Goal: Information Seeking & Learning: Find specific fact

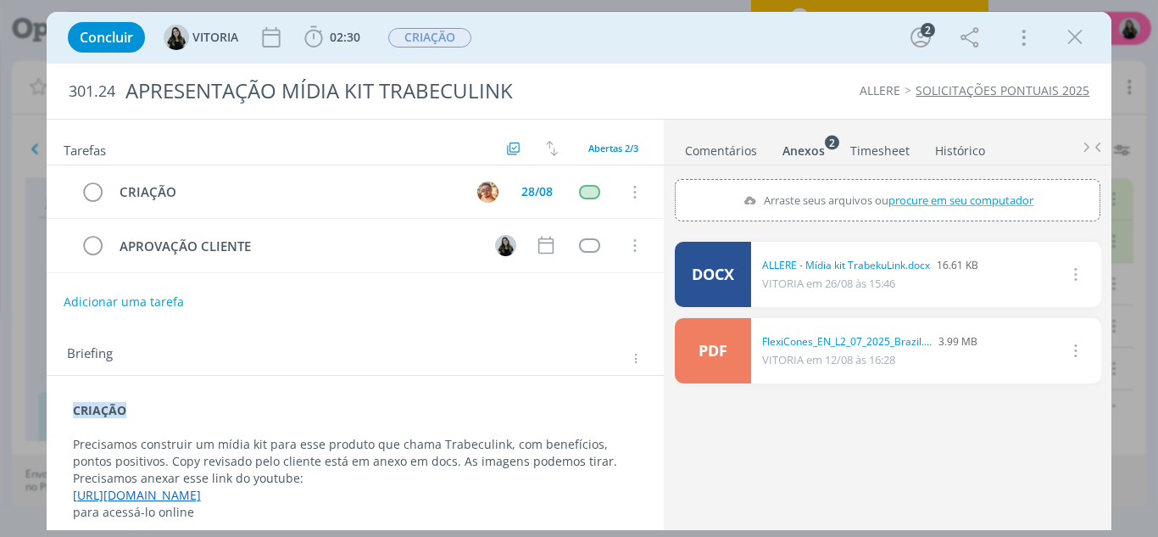
scroll to position [263, 0]
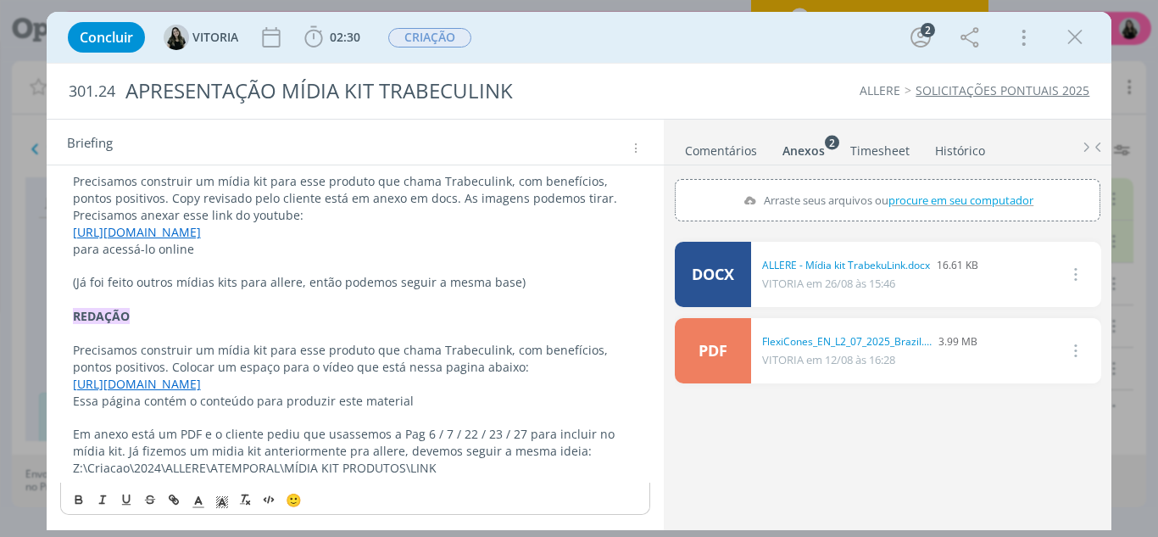
click at [1069, 28] on icon "dialog" at bounding box center [1074, 37] width 25 height 25
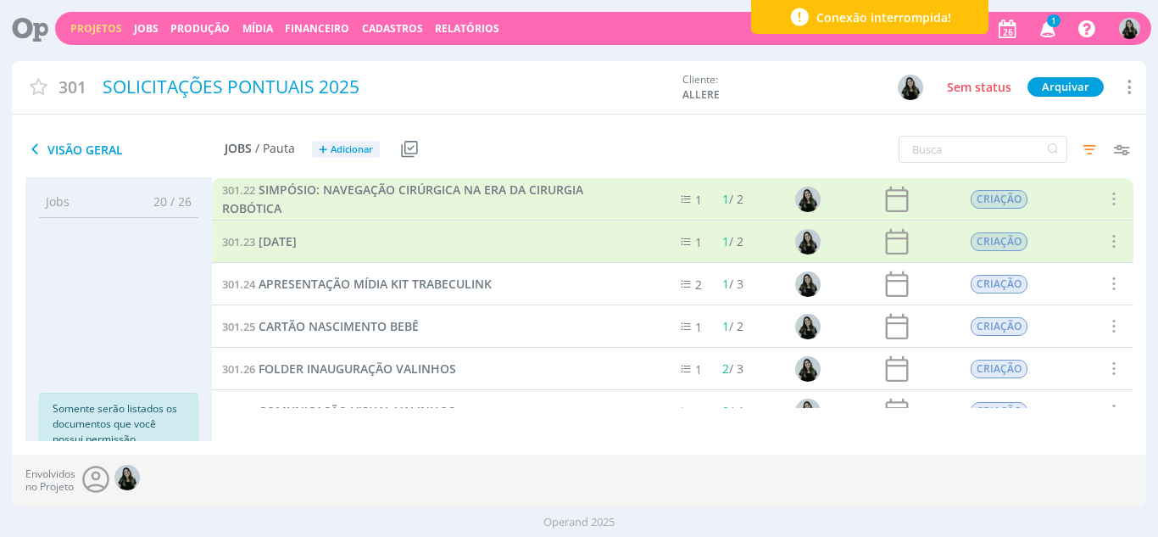
click at [1049, 34] on icon "button" at bounding box center [1049, 28] width 30 height 29
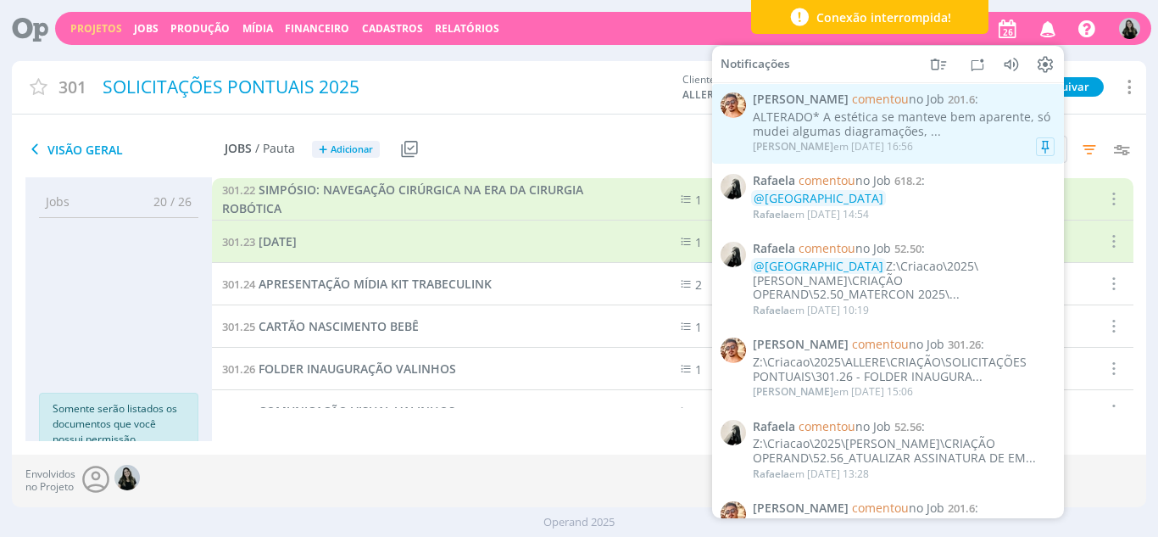
click at [854, 125] on div "ALTERADO* A estética se manteve bem aparente, só mudei algumas diagramações, ..." at bounding box center [904, 124] width 302 height 29
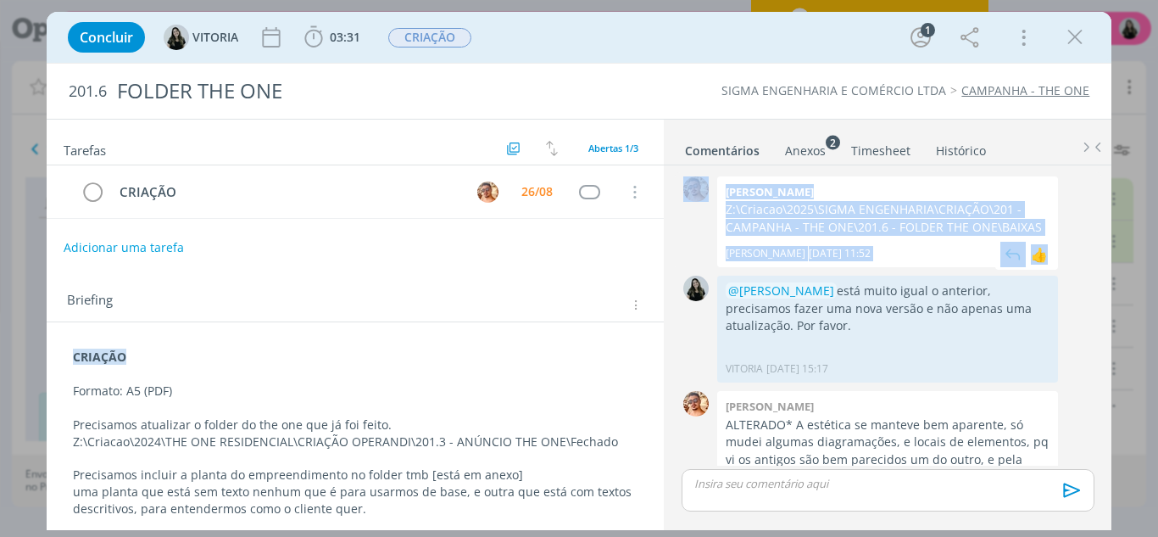
drag, startPoint x: 716, startPoint y: 204, endPoint x: 1046, endPoint y: 239, distance: 331.7
click at [1046, 239] on div "0 [PERSON_NAME] Z:\Criacao\2025\SIGMA ENGENHARIA\CRIAÇÃO\201 - CAMPANHA - THE O…" at bounding box center [888, 221] width 426 height 99
click at [1028, 219] on p "Z:\Criacao\2025\SIGMA ENGENHARIA\CRIAÇÃO\201 - CAMPANHA - THE ONE\201.6 - FOLDE…" at bounding box center [888, 218] width 324 height 35
drag, startPoint x: 727, startPoint y: 209, endPoint x: 1054, endPoint y: 229, distance: 327.9
click at [1054, 229] on div "0 [PERSON_NAME] Z:\Criacao\2025\SIGMA ENGENHARIA\CRIAÇÃO\201 - CAMPANHA - THE O…" at bounding box center [888, 221] width 426 height 99
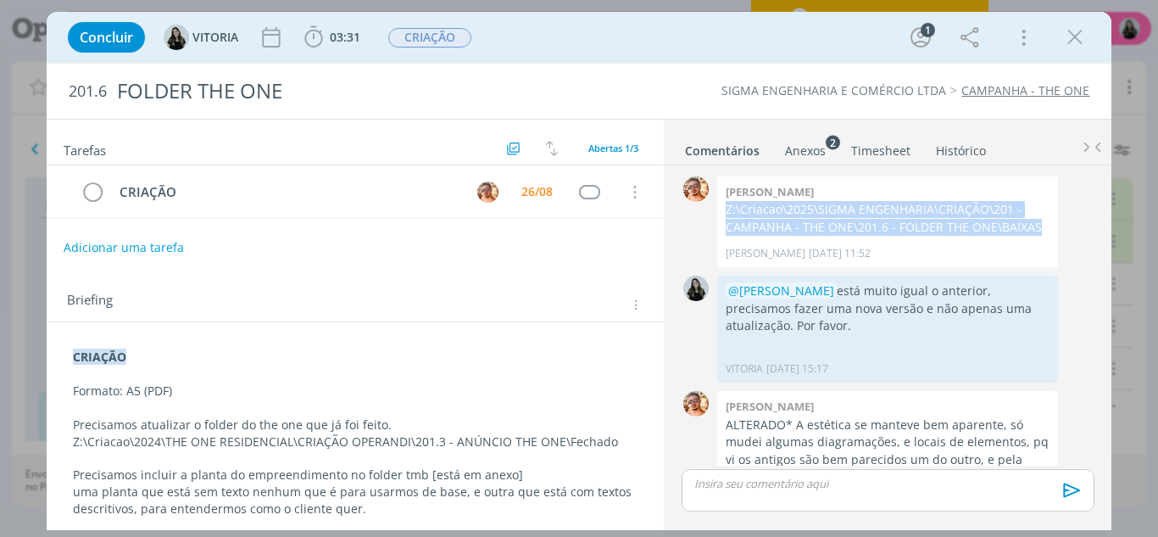
copy p "Z:\Criacao\2025\SIGMA ENGENHARIA\CRIAÇÃO\201 - CAMPANHA - THE ONE\201.6 - FOLDE…"
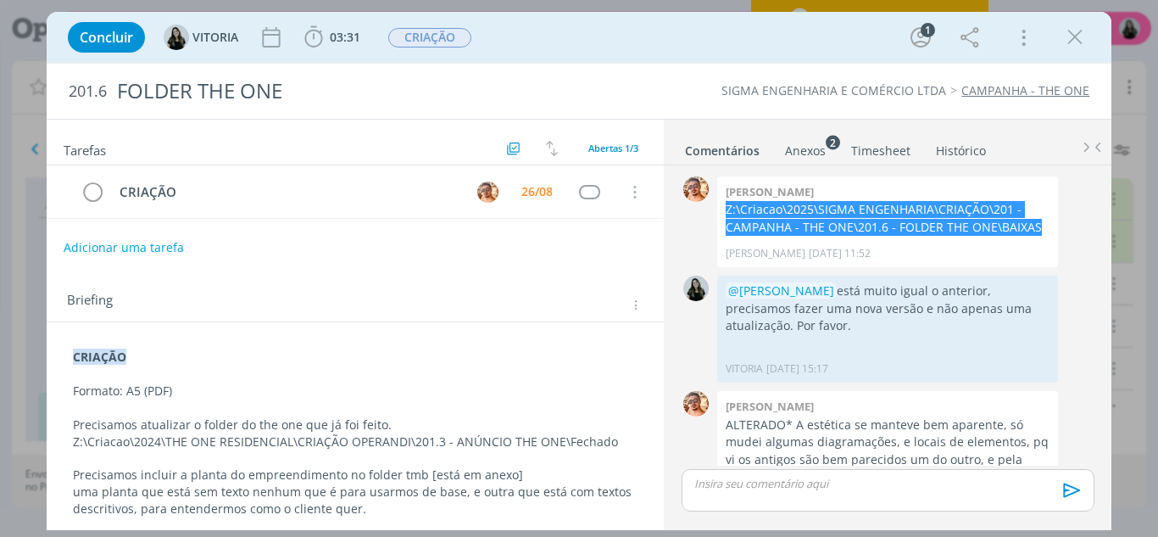
scroll to position [72, 0]
